Goal: Information Seeking & Learning: Check status

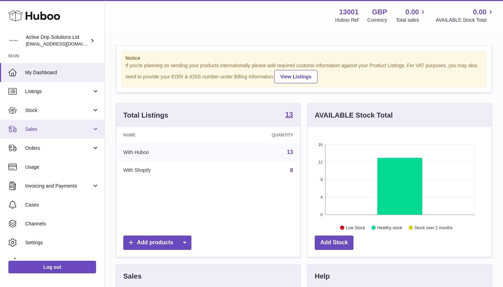
click at [27, 128] on span "Sales" at bounding box center [58, 129] width 67 height 7
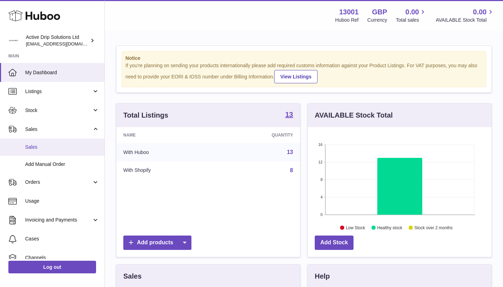
click at [43, 153] on link "Sales" at bounding box center [52, 146] width 104 height 17
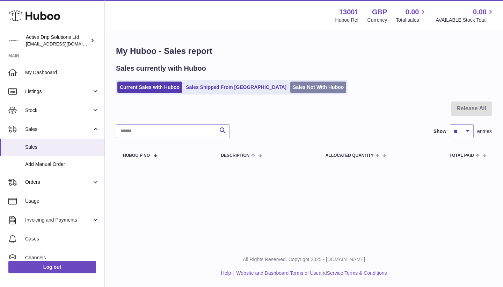
click at [290, 89] on link "Sales Not With Huboo" at bounding box center [318, 87] width 56 height 12
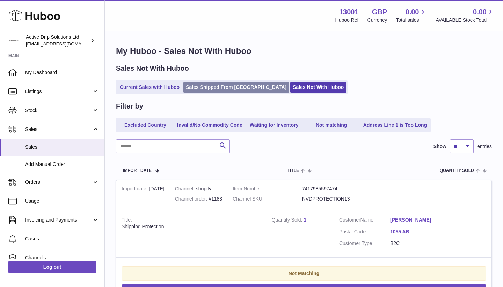
click at [207, 91] on link "Sales Shipped From [GEOGRAPHIC_DATA]" at bounding box center [236, 87] width 106 height 12
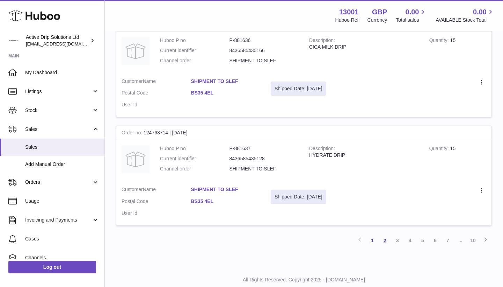
scroll to position [1007, 0]
click at [386, 234] on link "2" at bounding box center [385, 240] width 13 height 13
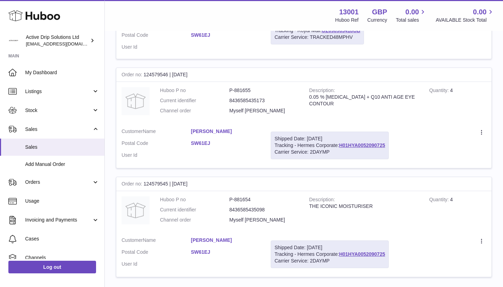
scroll to position [1006, 0]
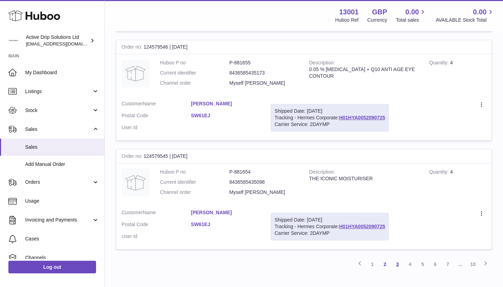
click at [395, 258] on link "3" at bounding box center [397, 264] width 13 height 13
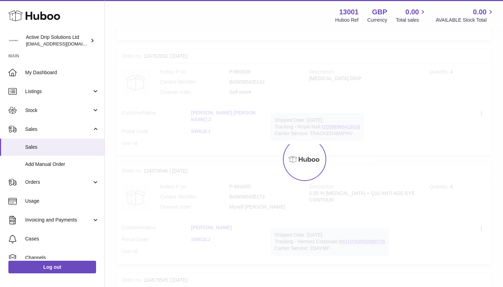
scroll to position [31, 0]
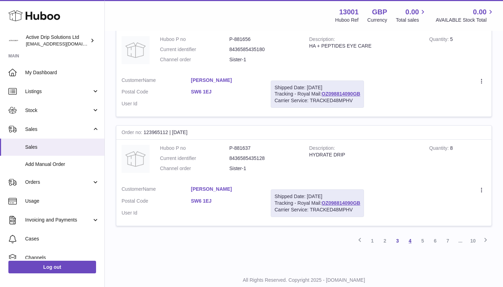
click at [407, 234] on link "4" at bounding box center [410, 240] width 13 height 13
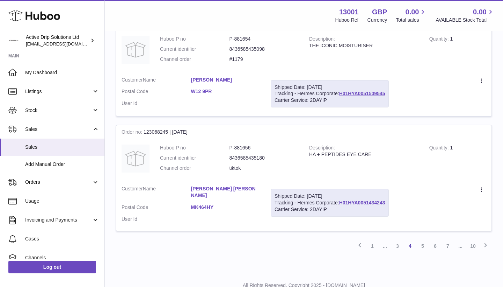
scroll to position [1009, 0]
